Goal: Task Accomplishment & Management: Use online tool/utility

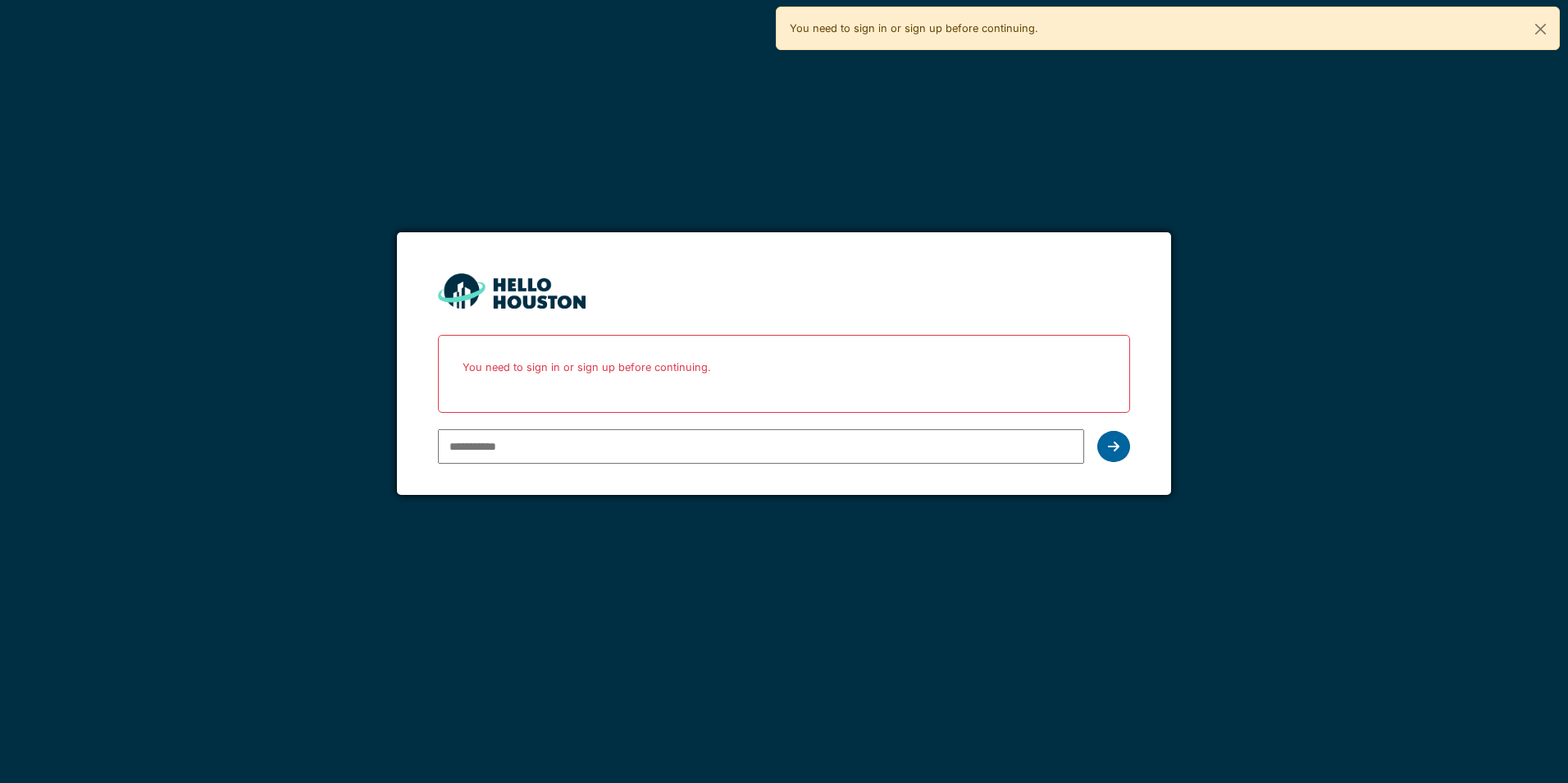
type input "**********"
click at [1114, 448] on icon at bounding box center [1114, 447] width 12 height 14
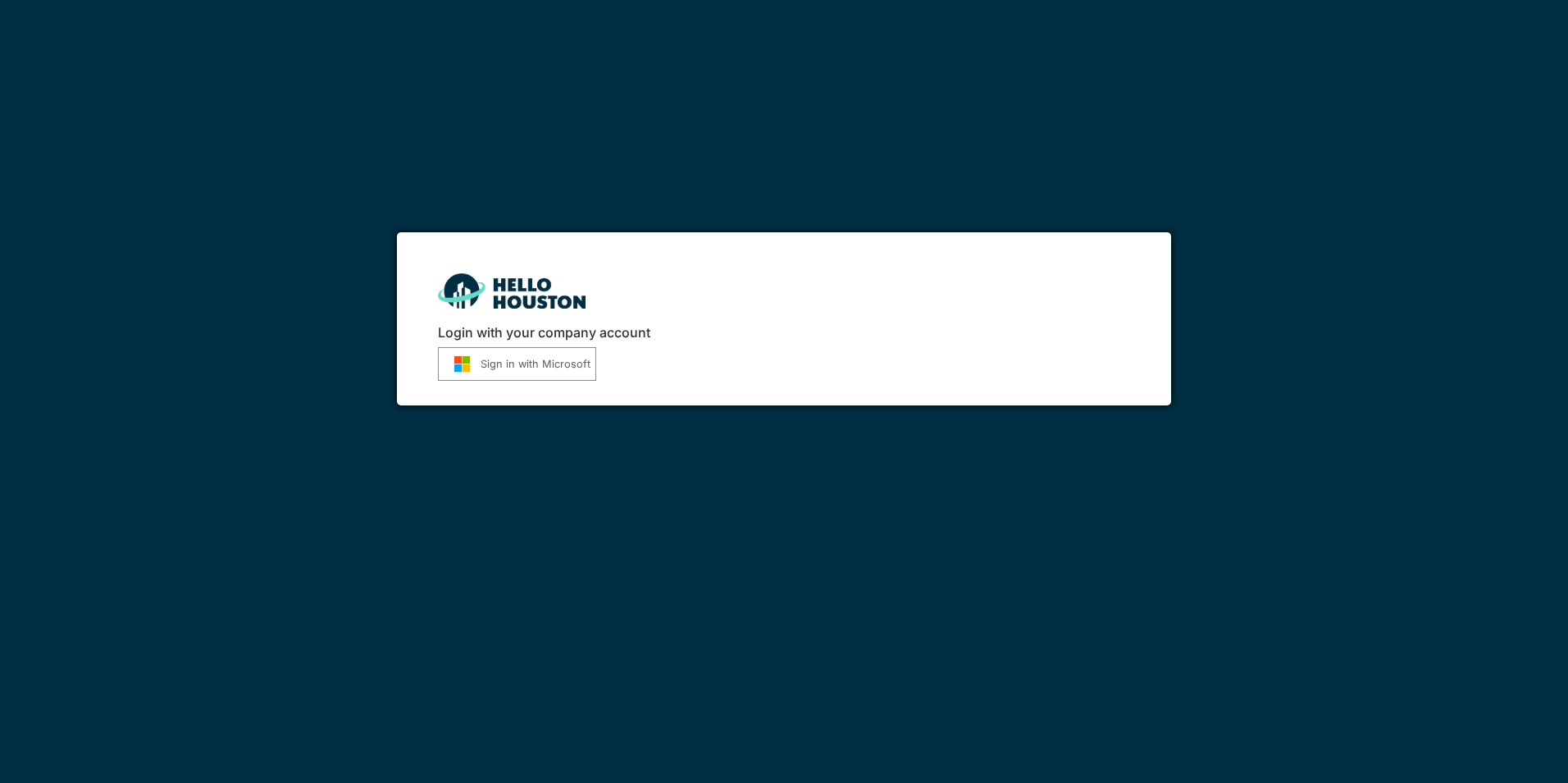
click at [520, 364] on button "Sign in with Microsoft" at bounding box center [518, 364] width 159 height 33
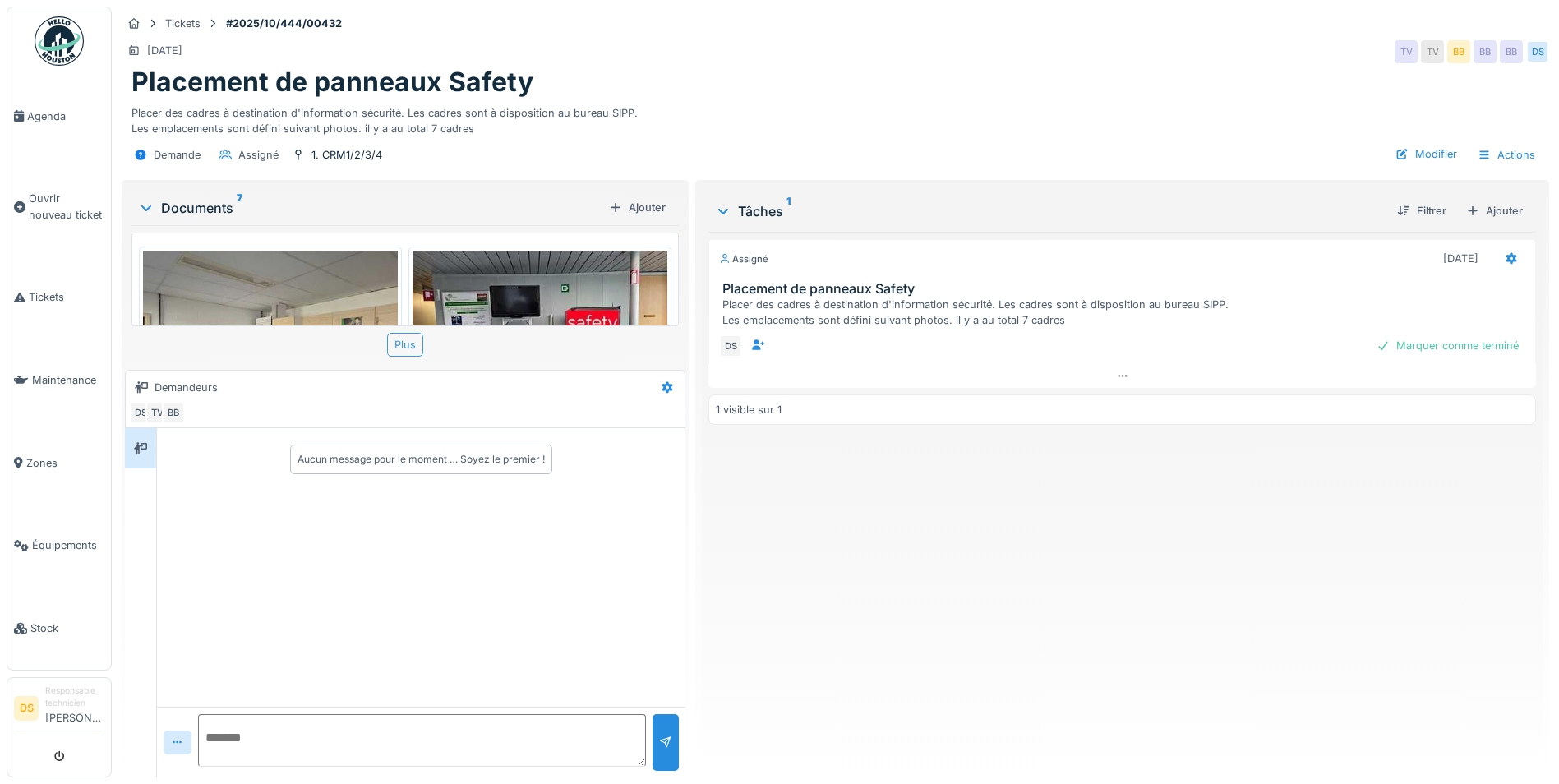
click at [410, 346] on div "Plus" at bounding box center [405, 344] width 36 height 23
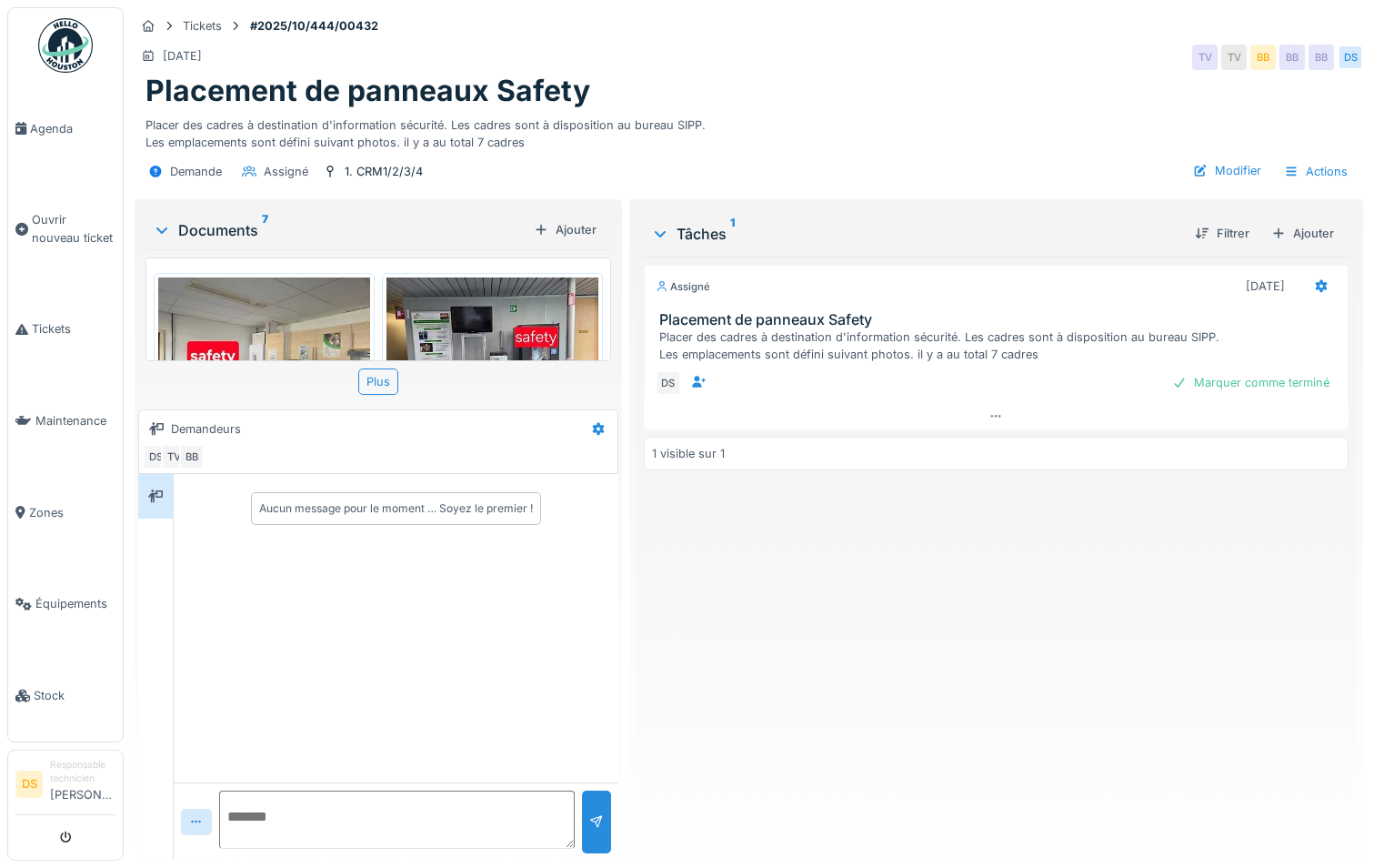
click at [252, 304] on img at bounding box center [264, 356] width 212 height 158
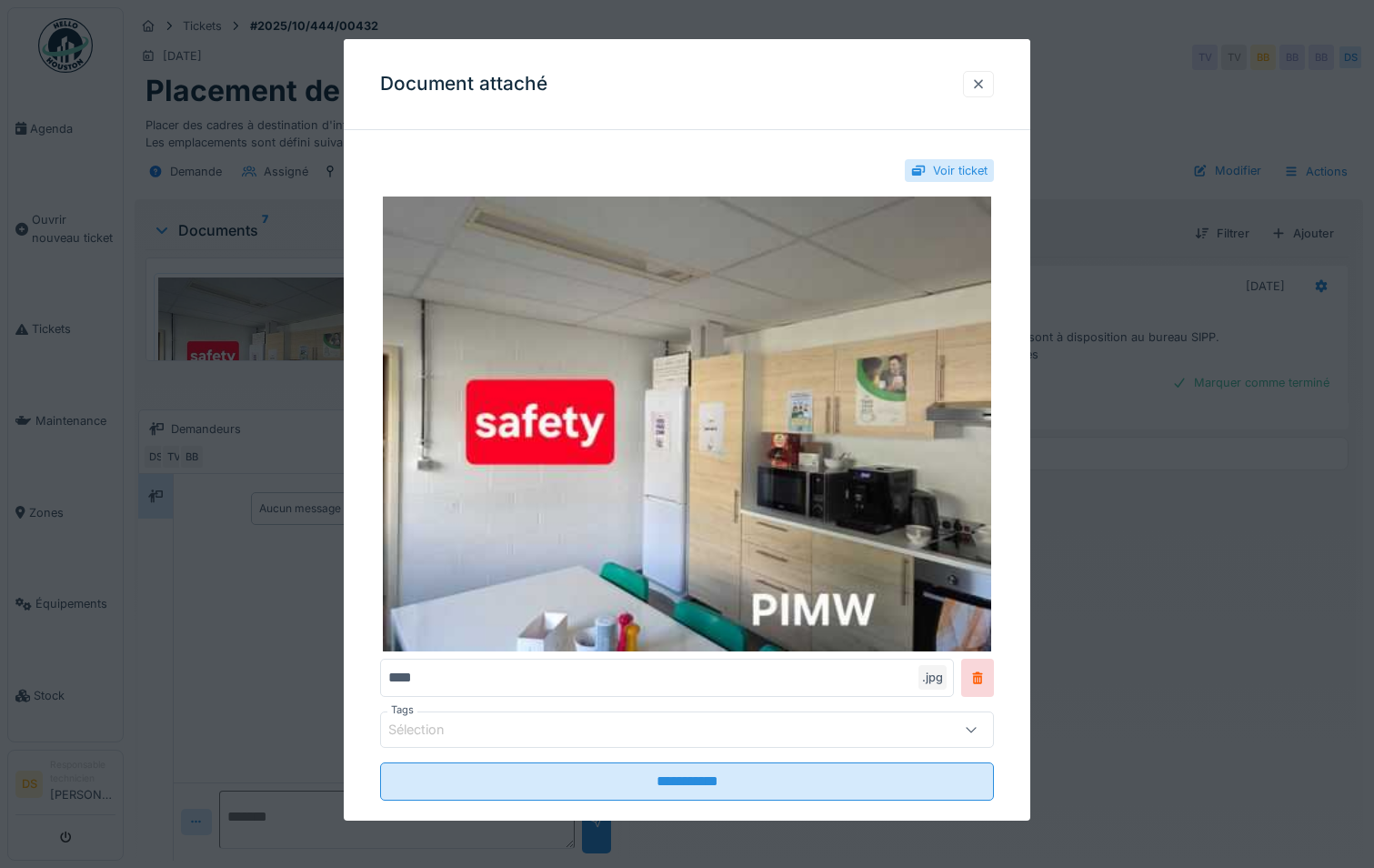
click at [985, 85] on div at bounding box center [978, 83] width 15 height 17
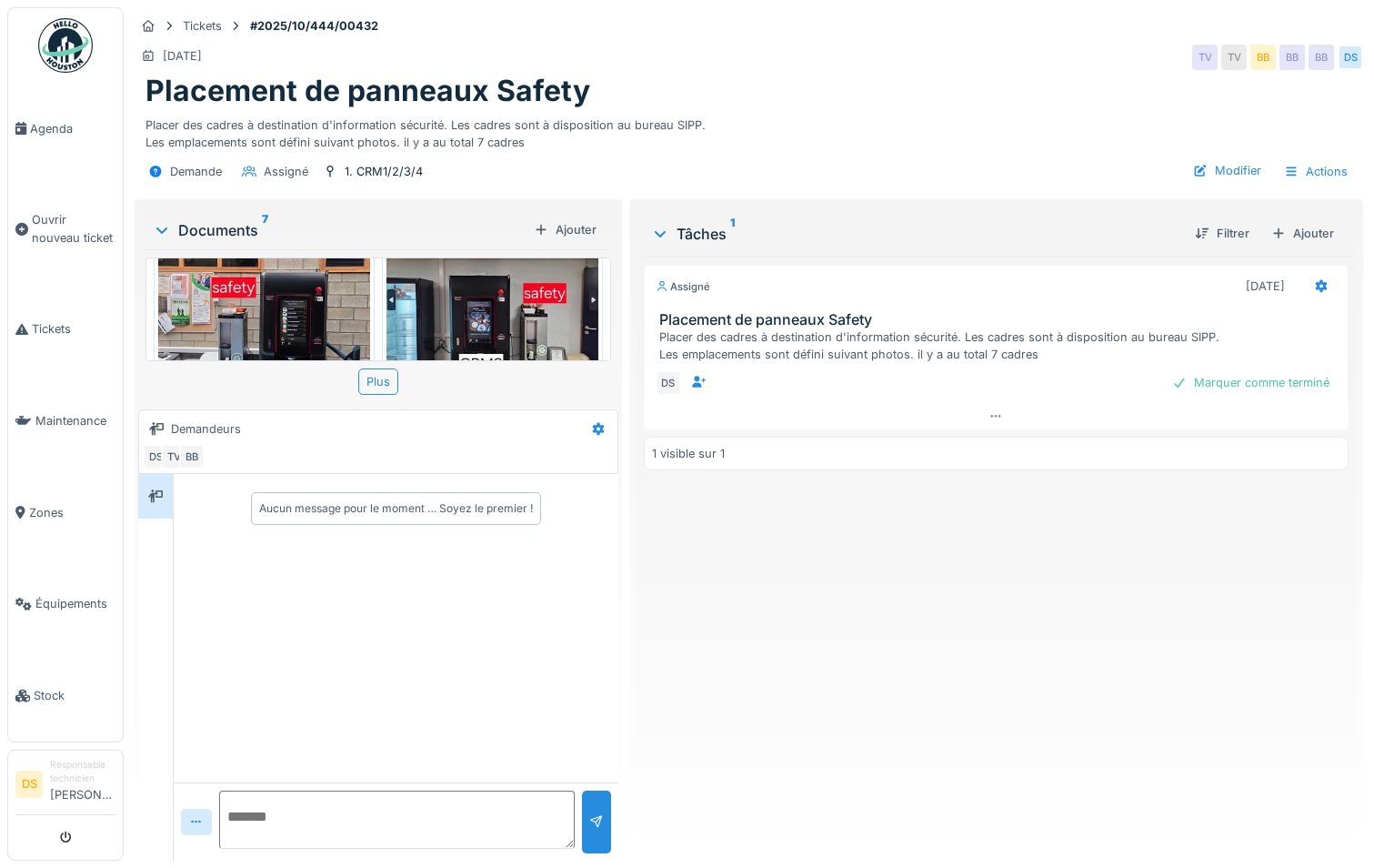
scroll to position [273, 0]
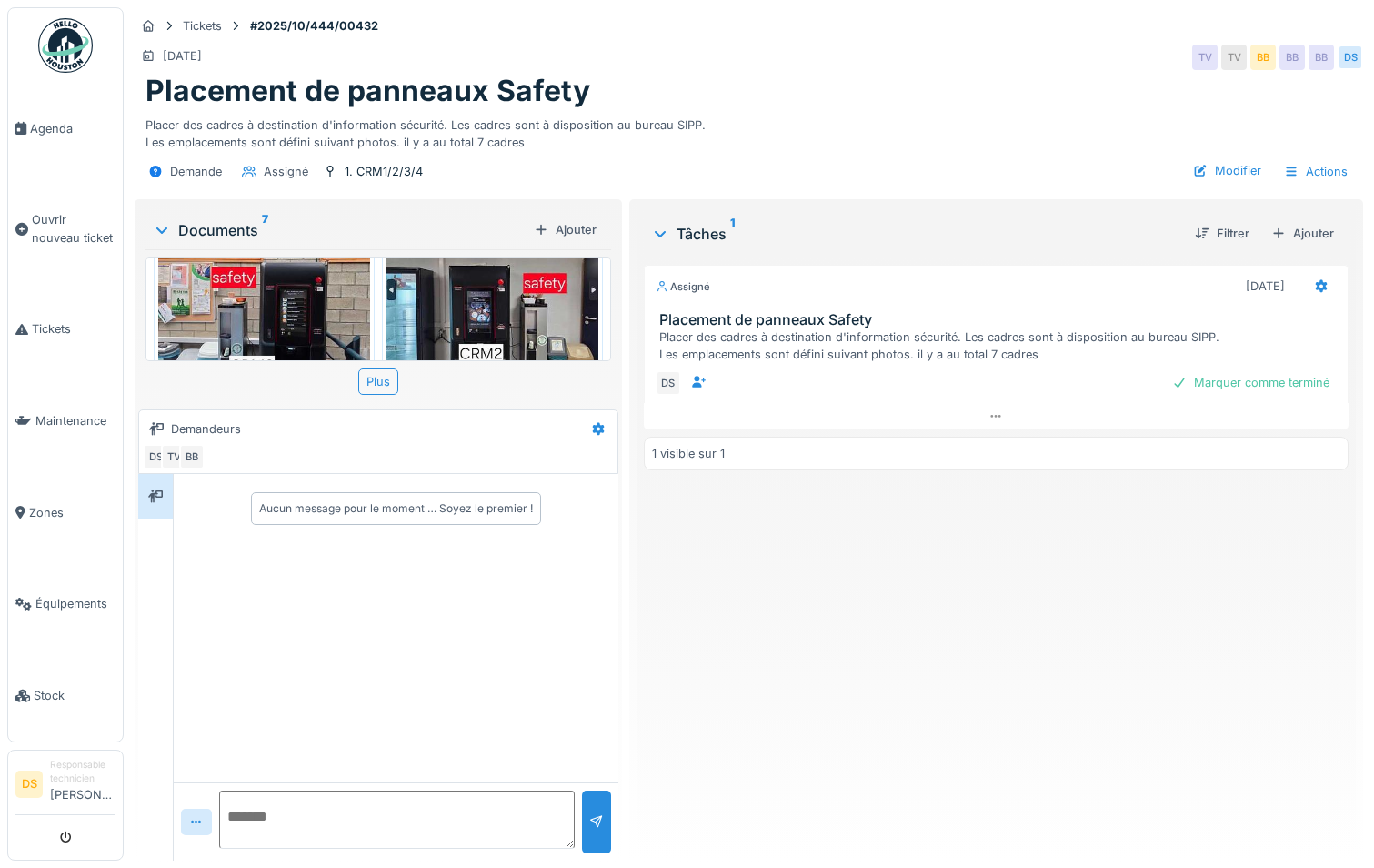
click at [549, 307] on img at bounding box center [493, 291] width 212 height 159
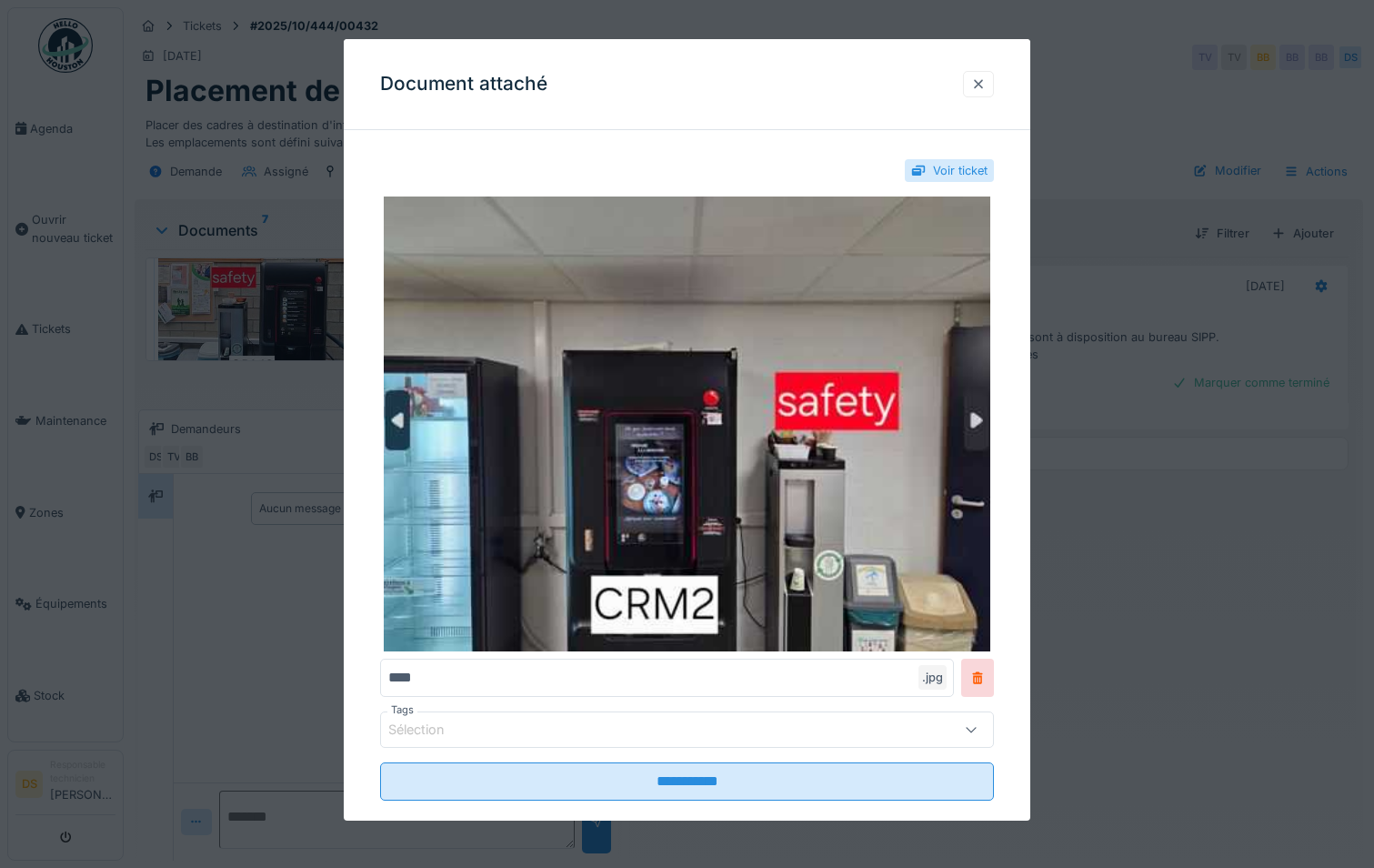
click at [981, 90] on div at bounding box center [978, 83] width 15 height 17
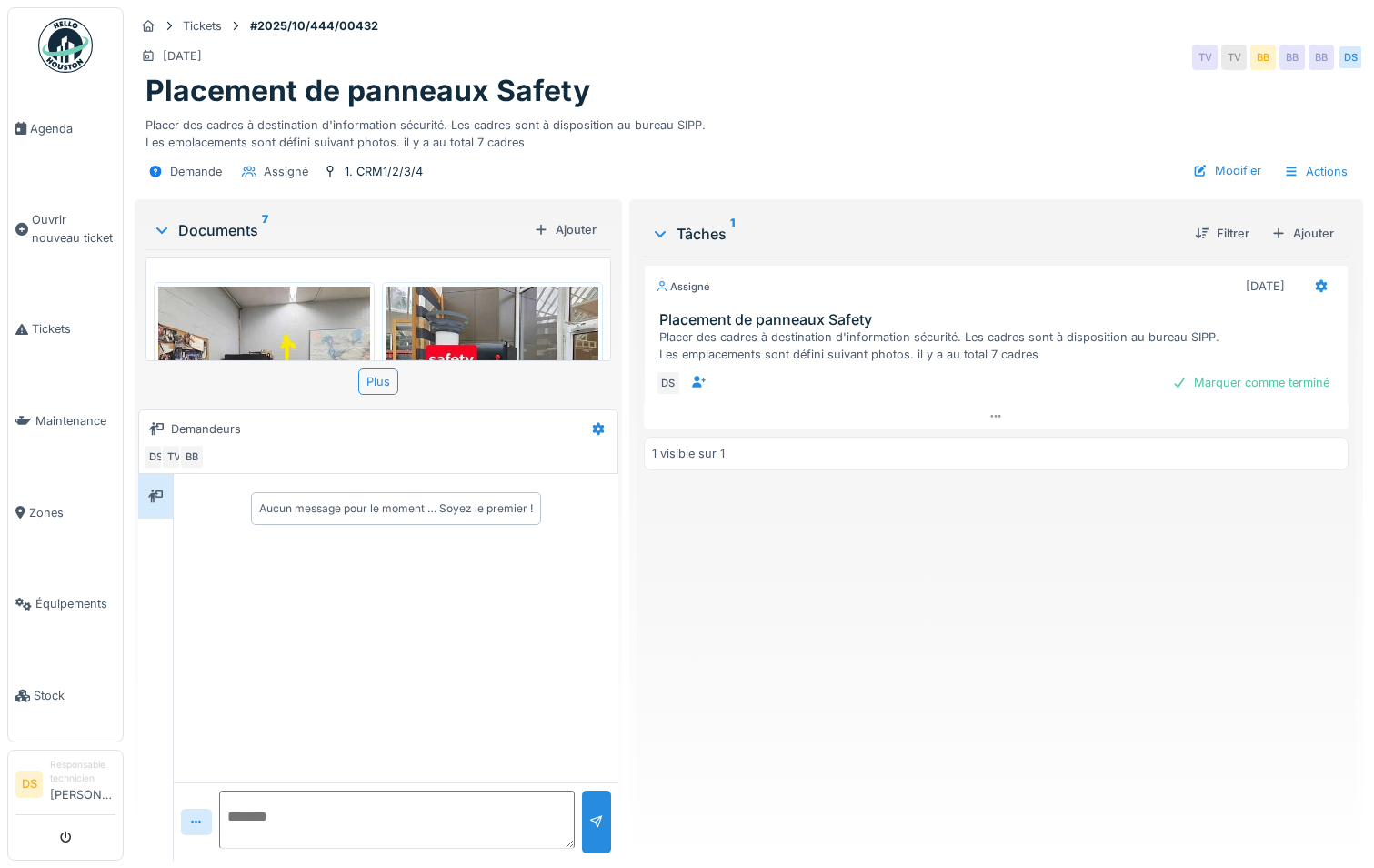
scroll to position [455, 0]
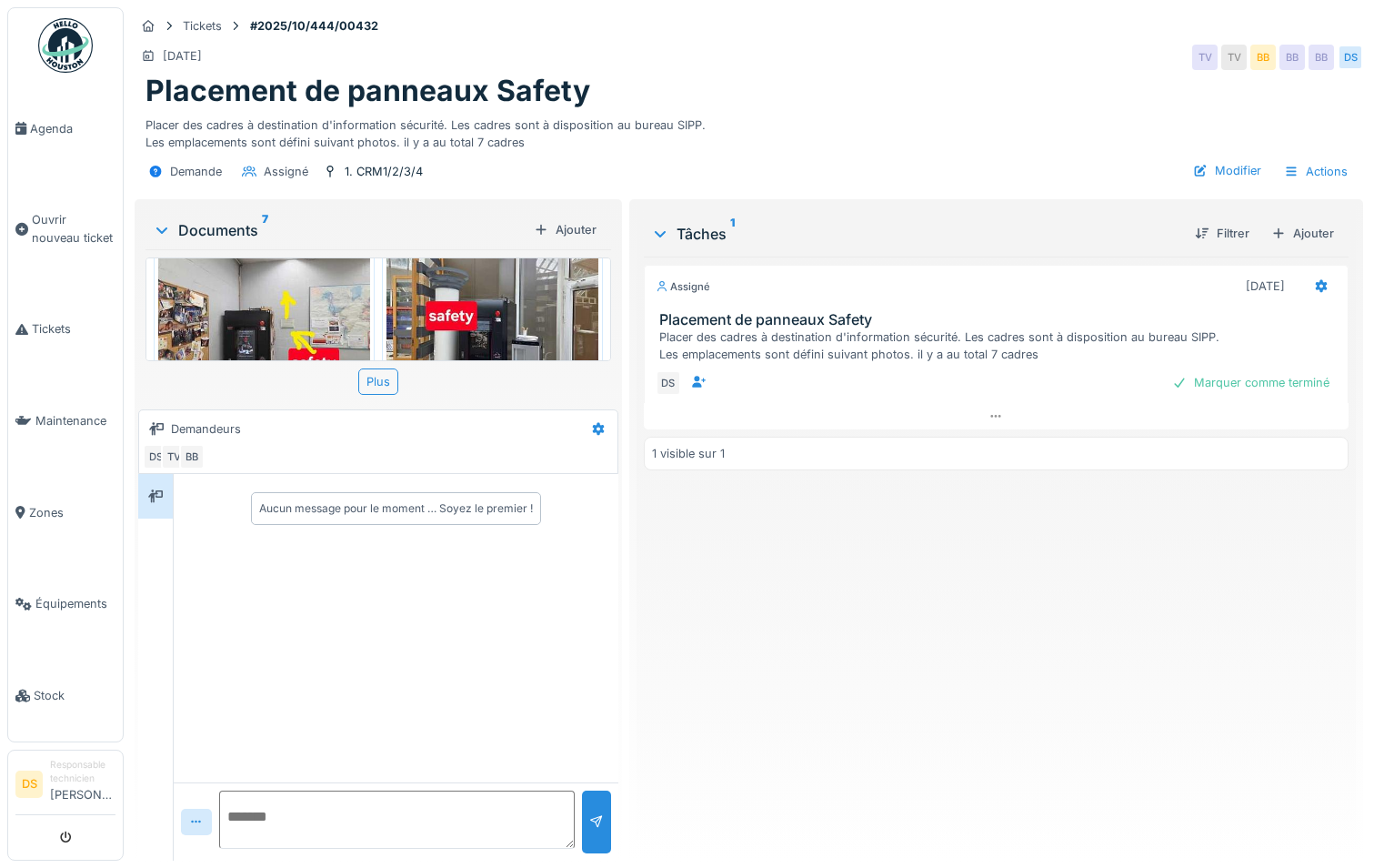
click at [327, 316] on img at bounding box center [264, 322] width 212 height 158
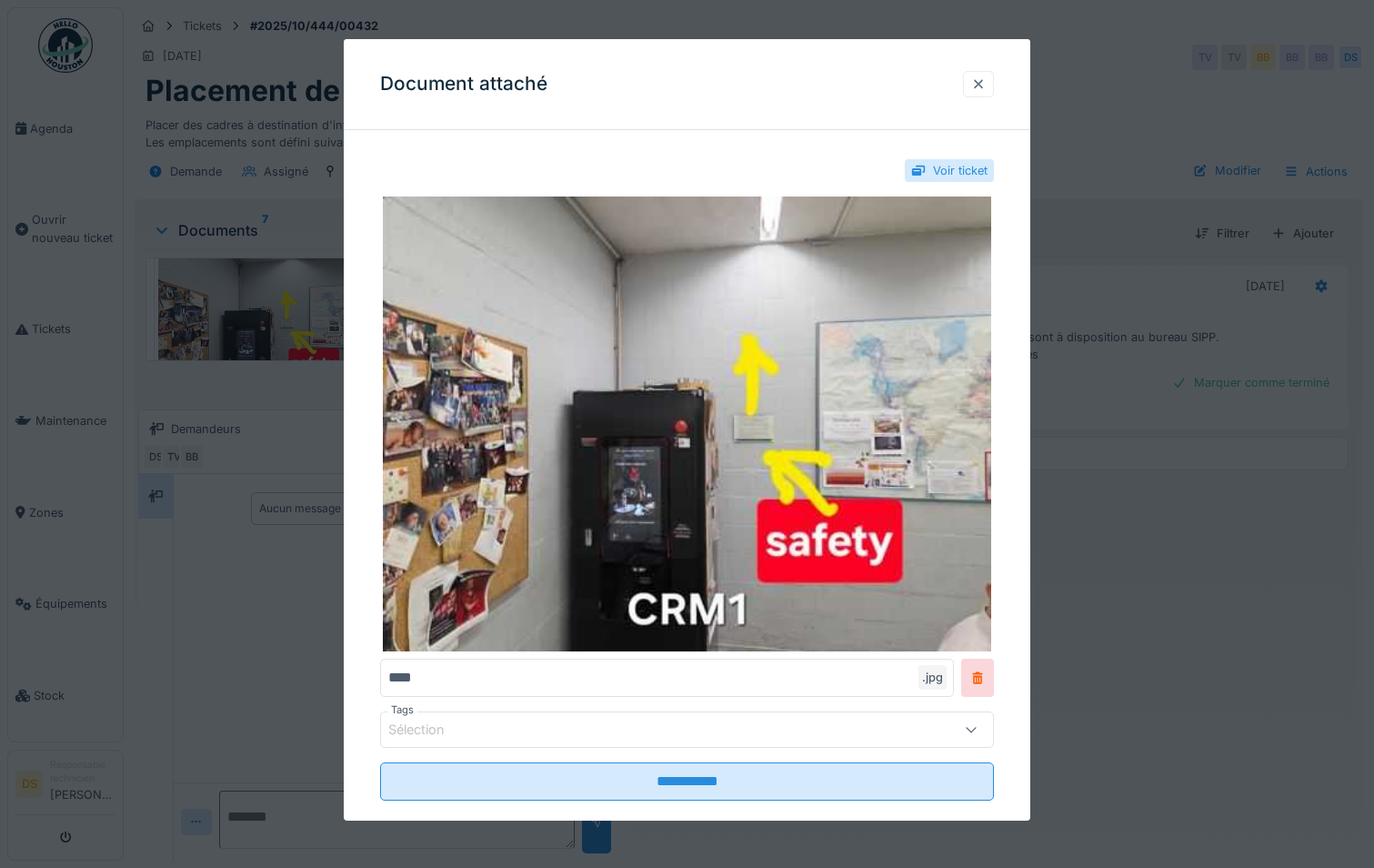
click at [986, 85] on div at bounding box center [978, 83] width 15 height 17
